Goal: Find specific page/section: Find specific page/section

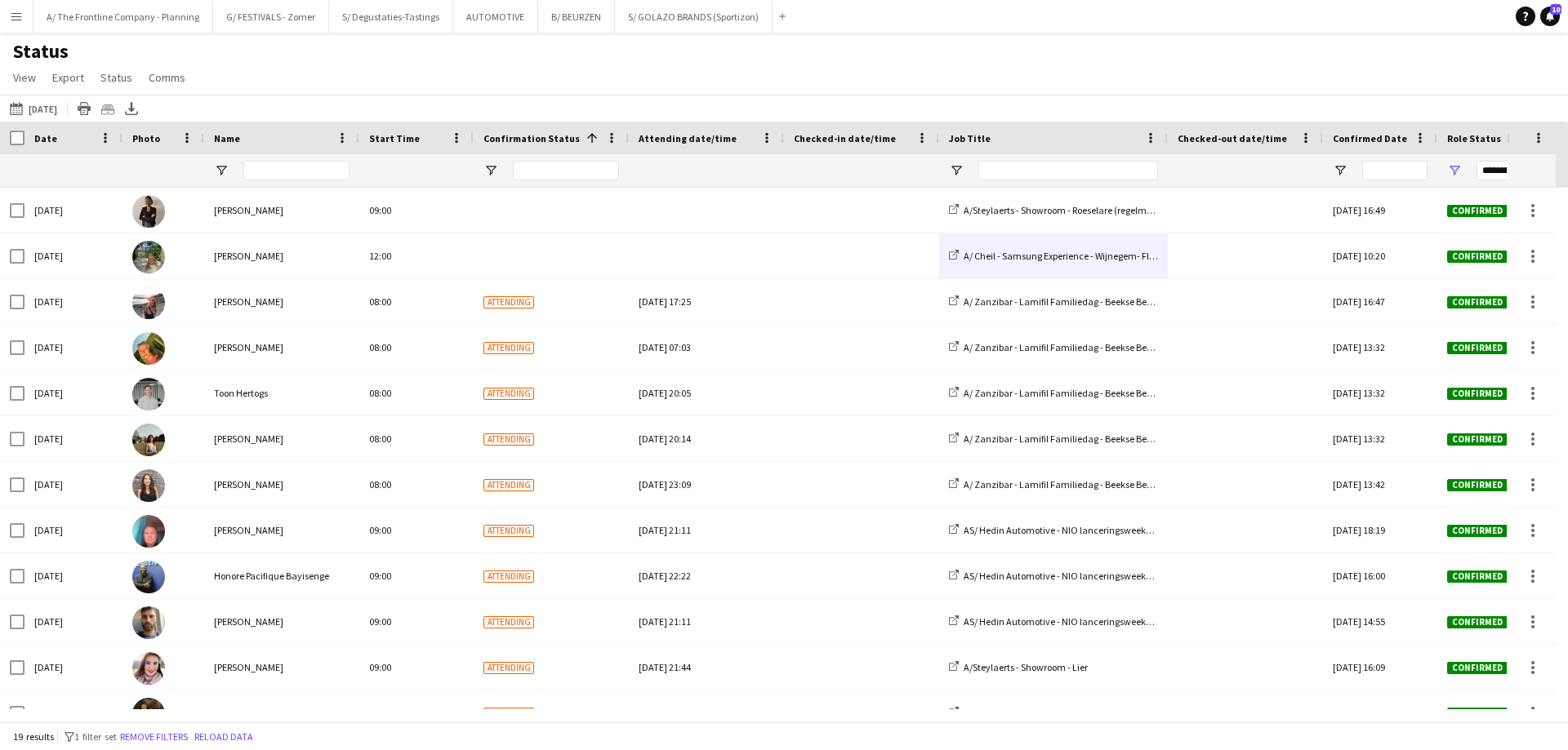
click at [11, 28] on button "Menu" at bounding box center [16, 16] width 32 height 32
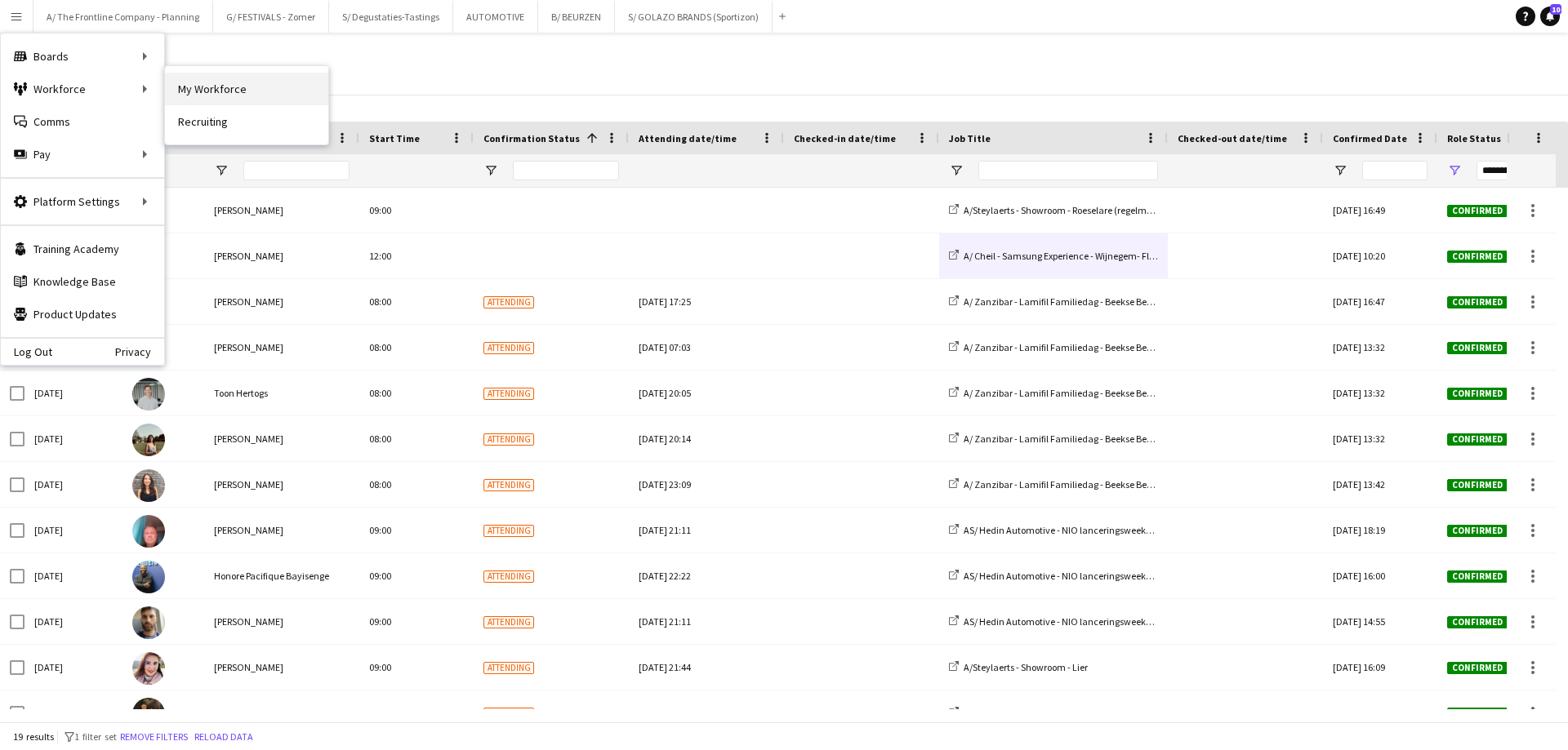
click at [181, 82] on link "My Workforce" at bounding box center [246, 88] width 163 height 32
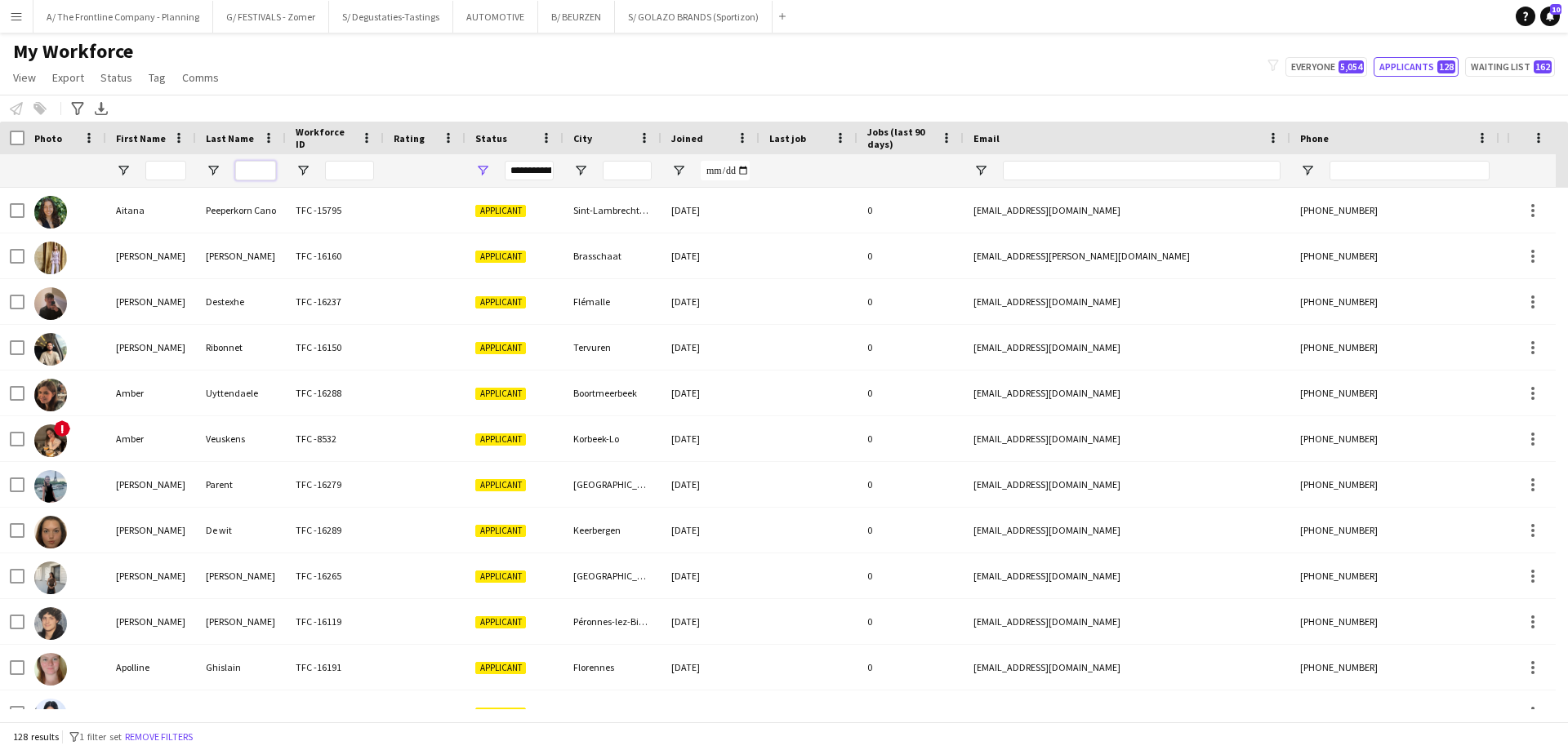
click at [270, 180] on input "Last Name Filter Input" at bounding box center [256, 170] width 41 height 19
click at [153, 737] on button "Remove filters" at bounding box center [158, 737] width 74 height 18
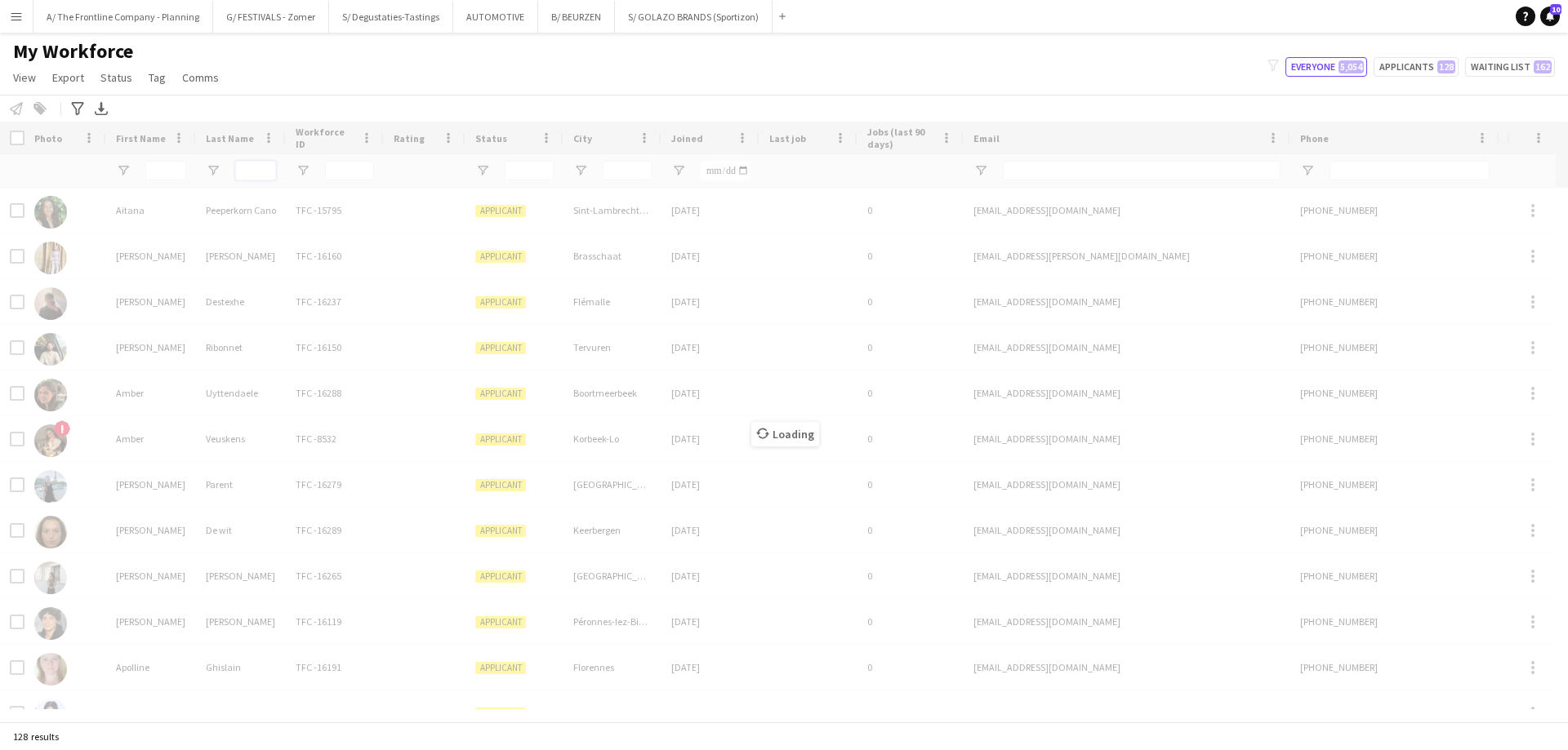
click at [252, 175] on input "Last Name Filter Input" at bounding box center [256, 170] width 41 height 19
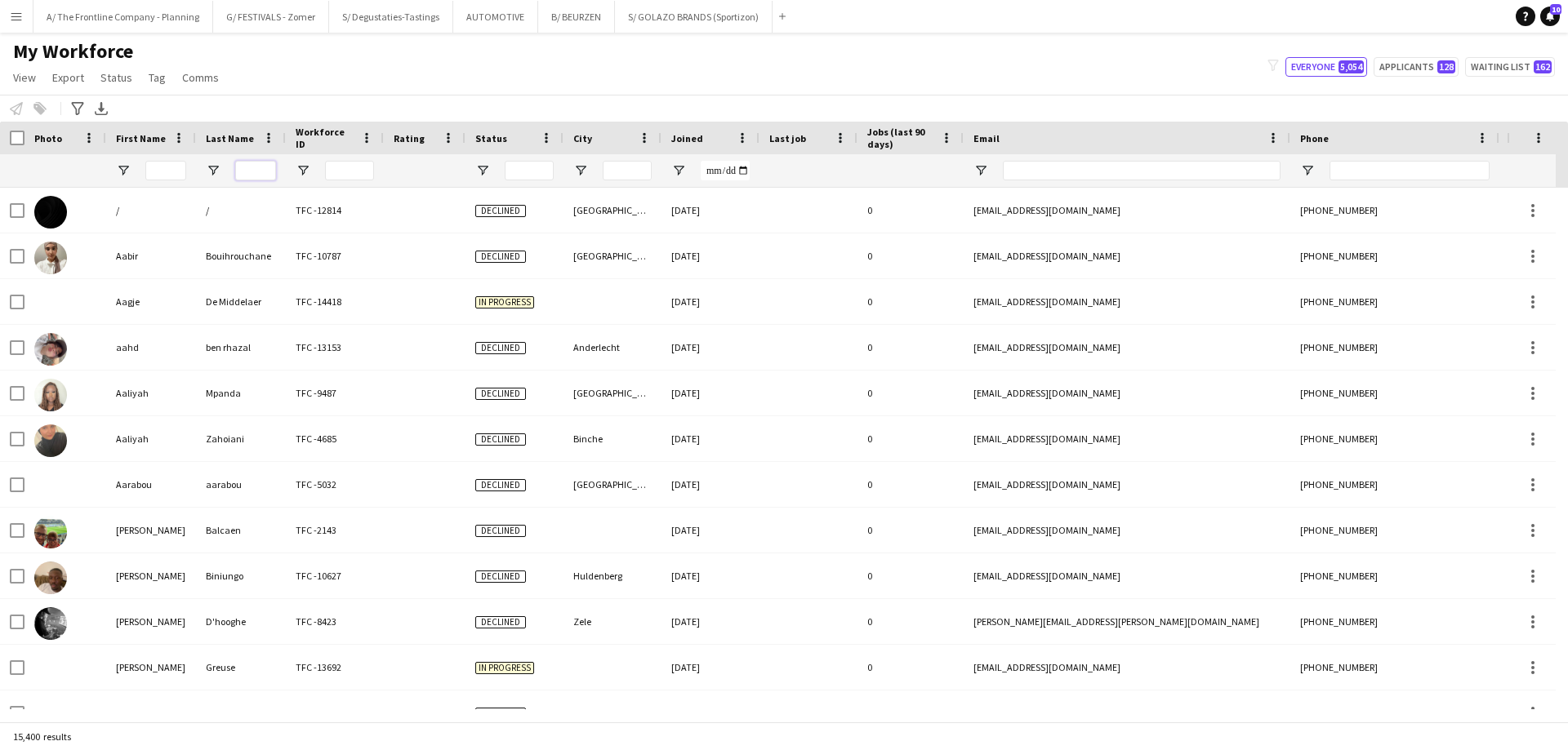
click at [252, 175] on input "Last Name Filter Input" at bounding box center [256, 170] width 41 height 19
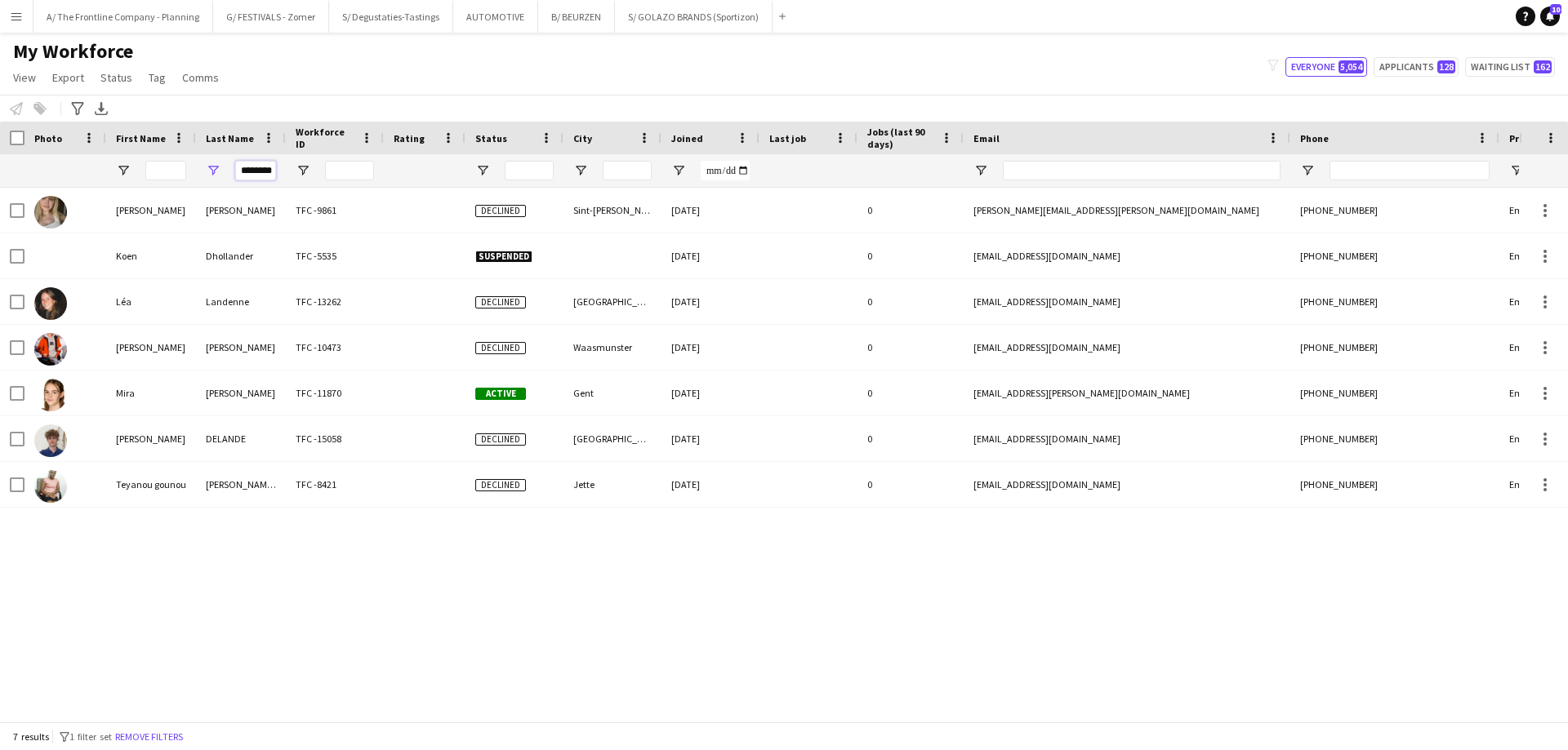
scroll to position [0, 5]
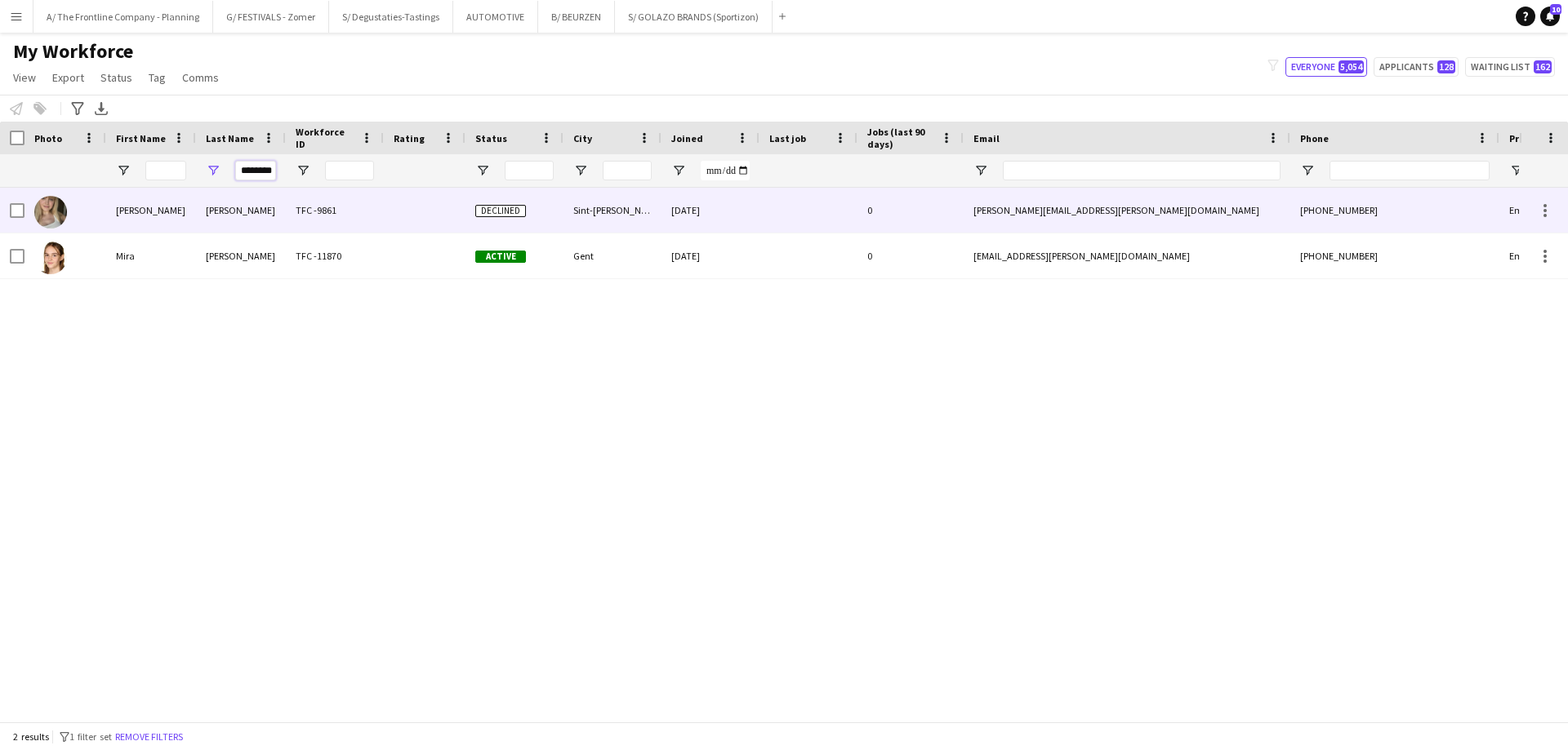
type input "********"
click at [144, 204] on div "[PERSON_NAME]" at bounding box center [151, 210] width 90 height 45
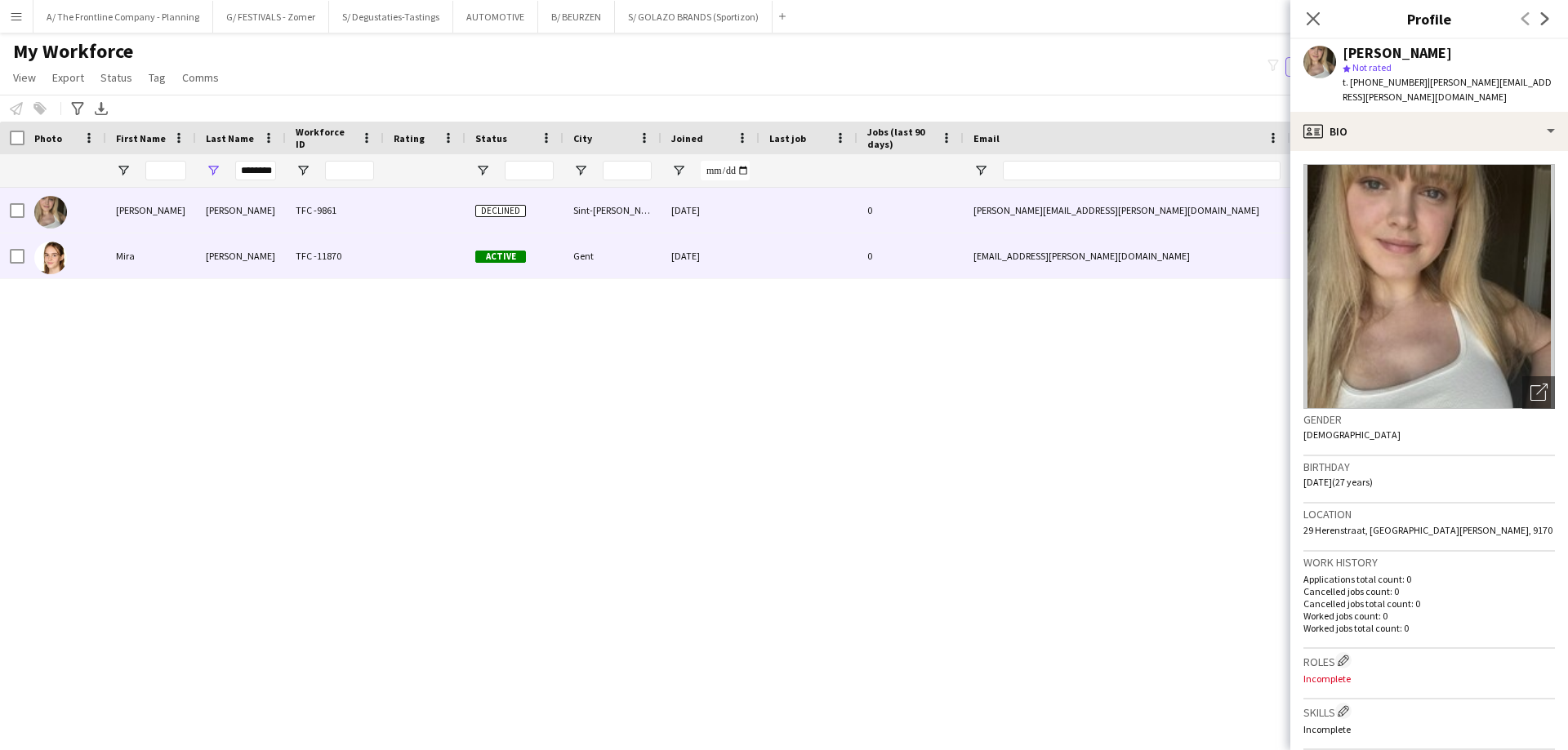
click at [138, 269] on div "Mira" at bounding box center [151, 256] width 90 height 45
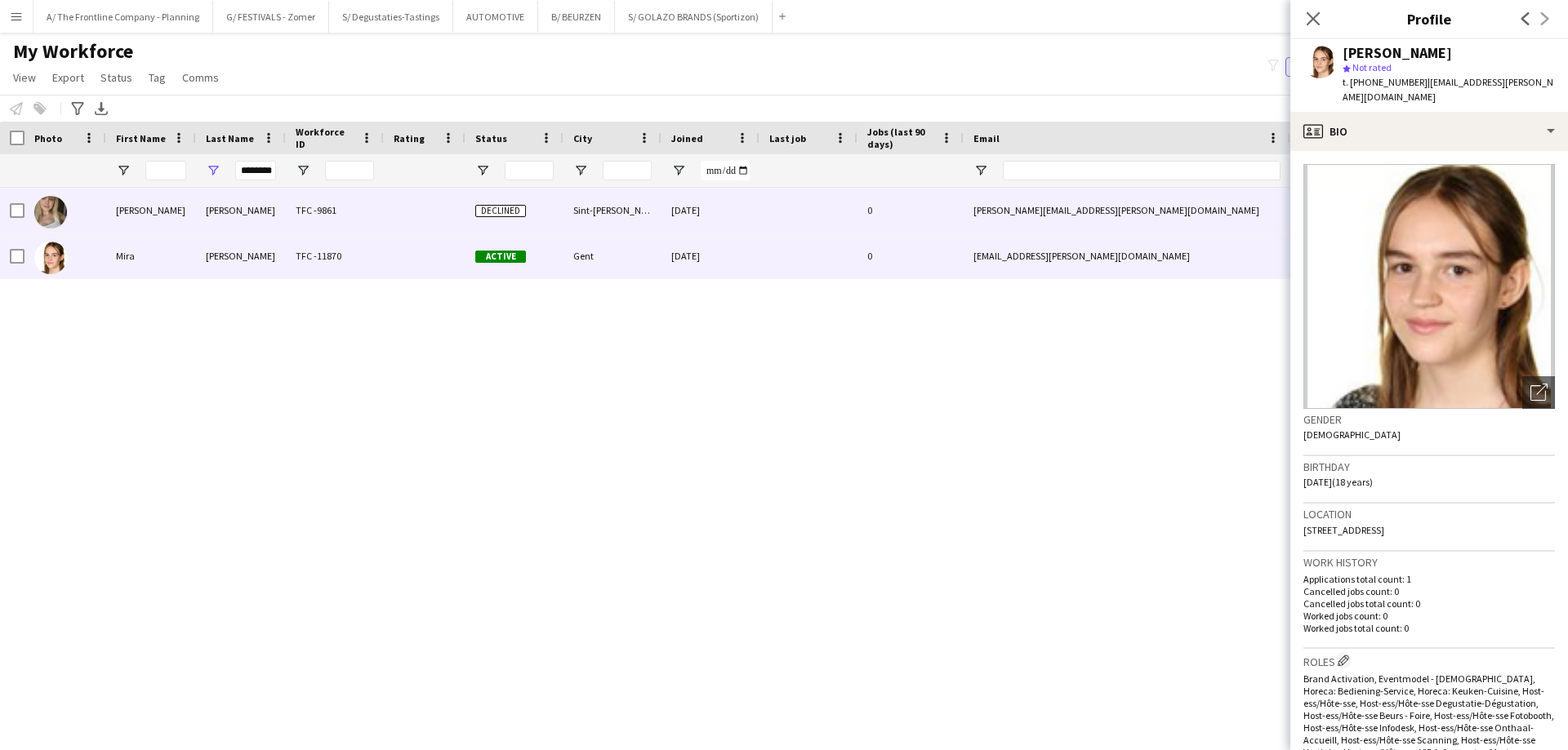
click at [147, 223] on div "[PERSON_NAME]" at bounding box center [151, 210] width 90 height 45
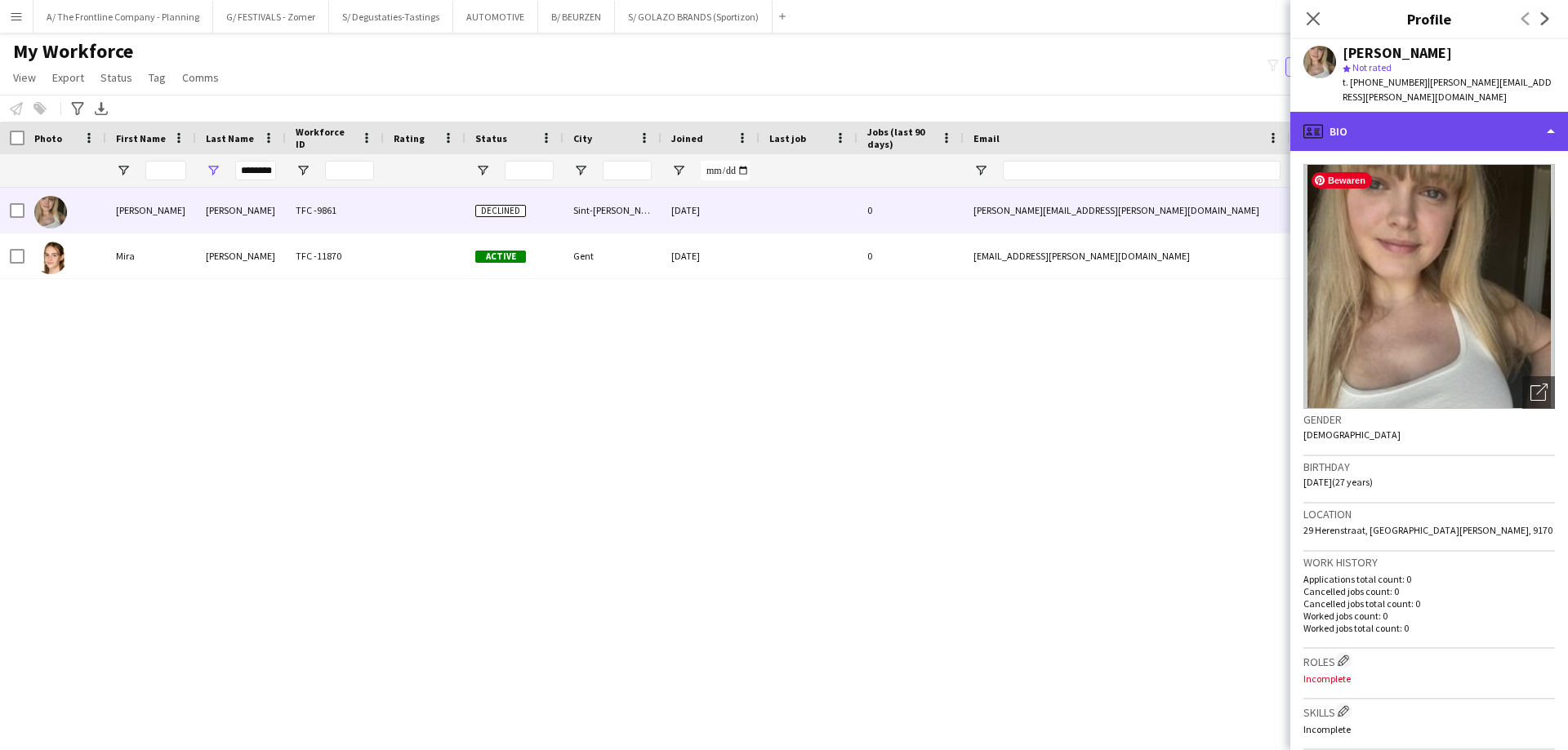
click at [1473, 142] on div "profile Bio" at bounding box center [1429, 131] width 278 height 39
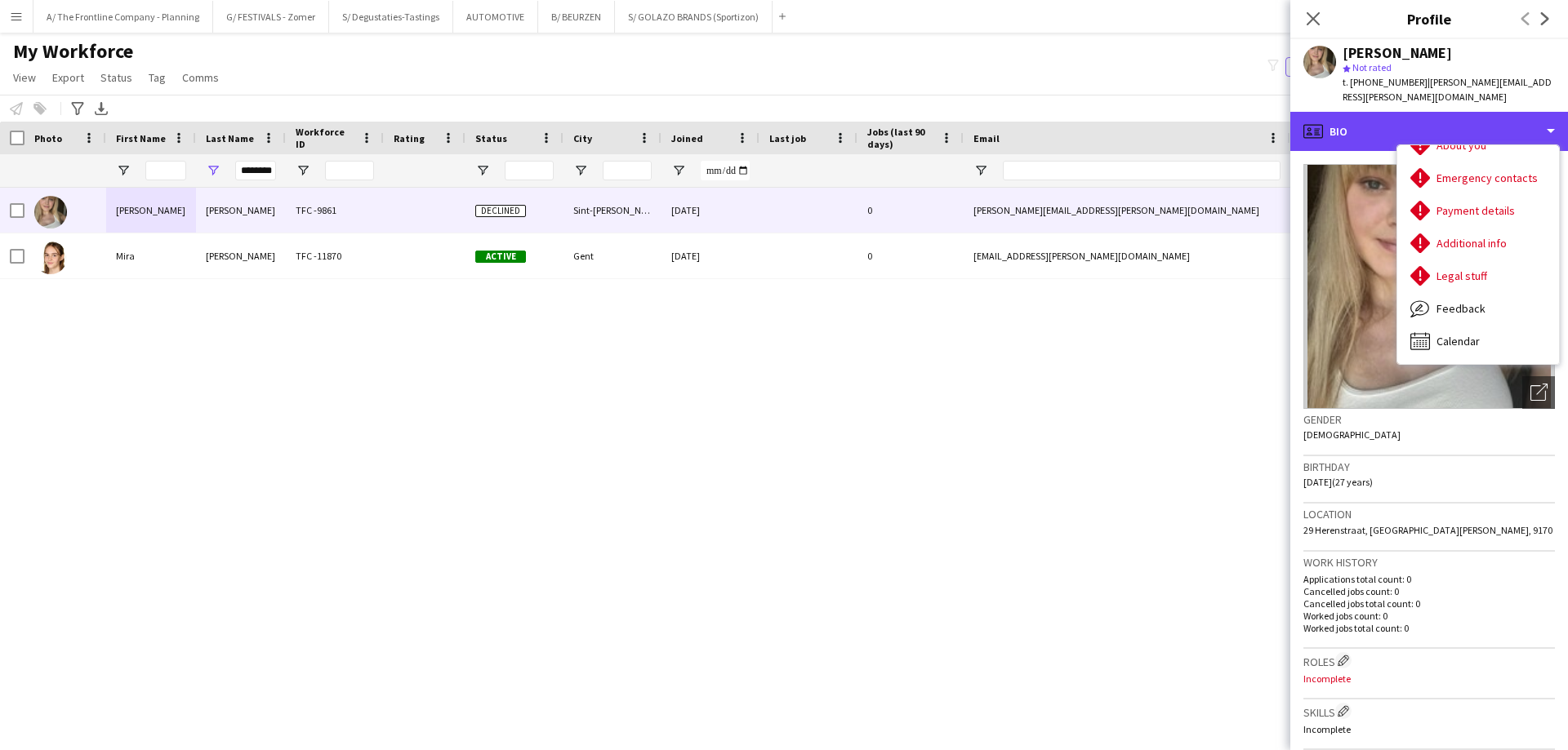
scroll to position [488, 0]
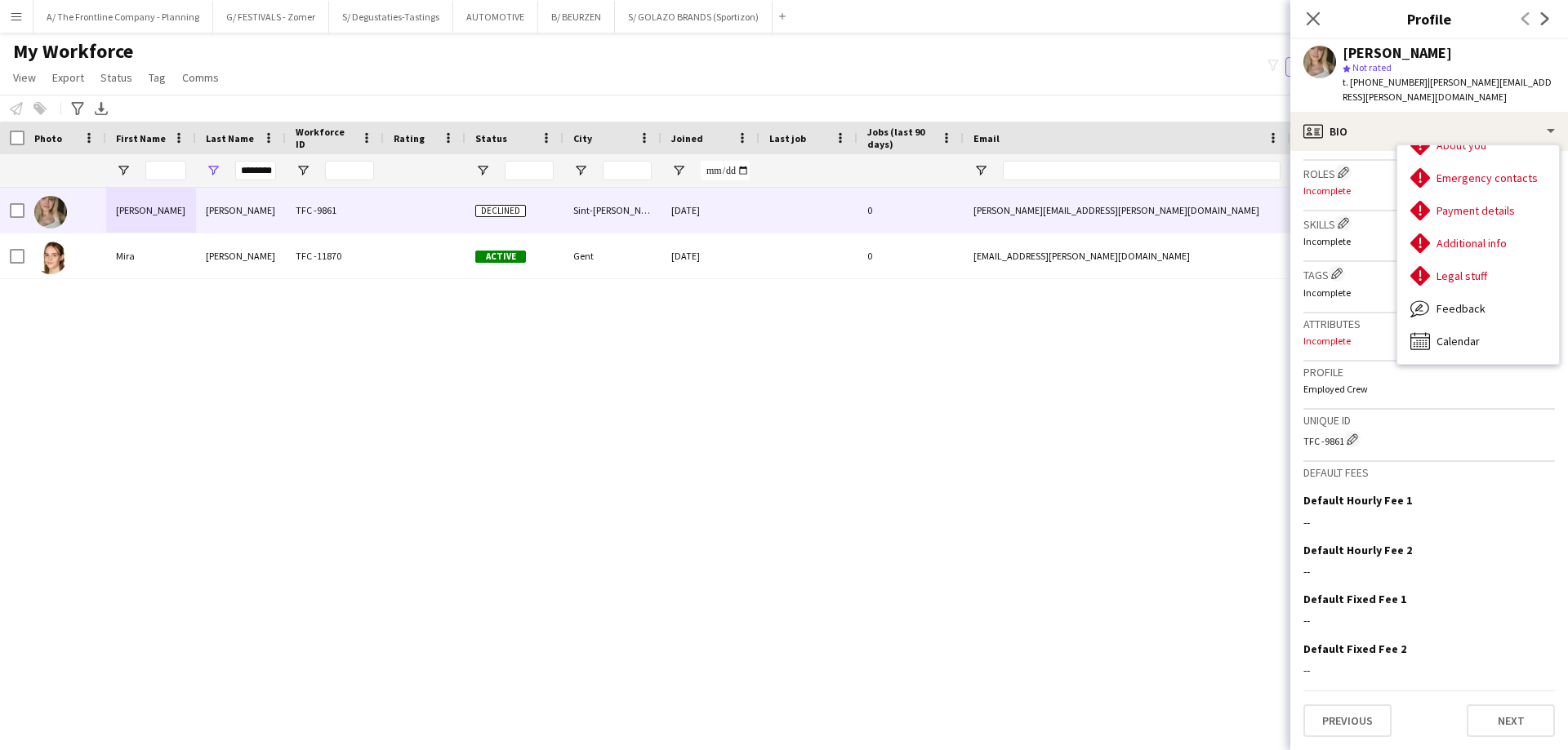
click at [1019, 528] on div "[PERSON_NAME] TFC -9861 Declined Sint-[PERSON_NAME] [DATE] 0 [PERSON_NAME][EMAI…" at bounding box center [759, 448] width 1519 height 521
